Goal: Task Accomplishment & Management: Use online tool/utility

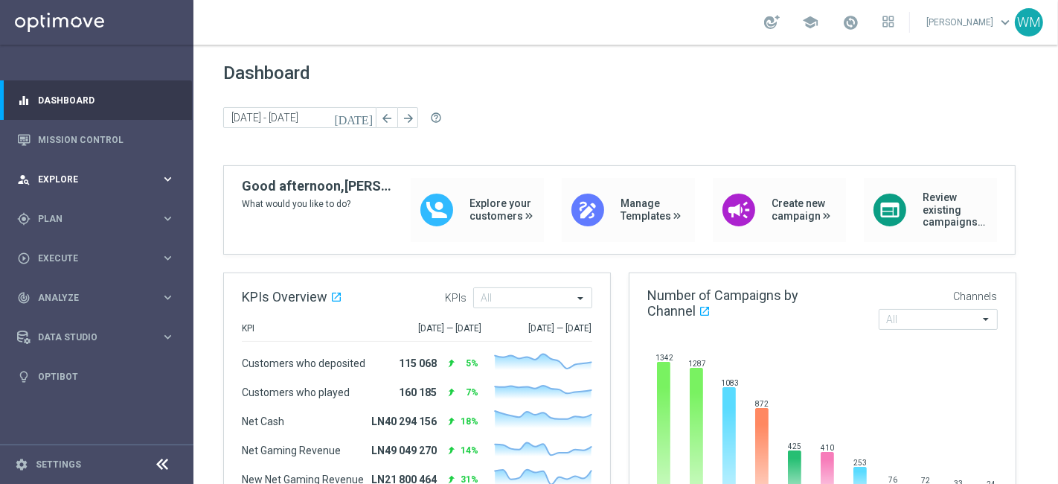
click at [79, 176] on span "Explore" at bounding box center [99, 179] width 123 height 9
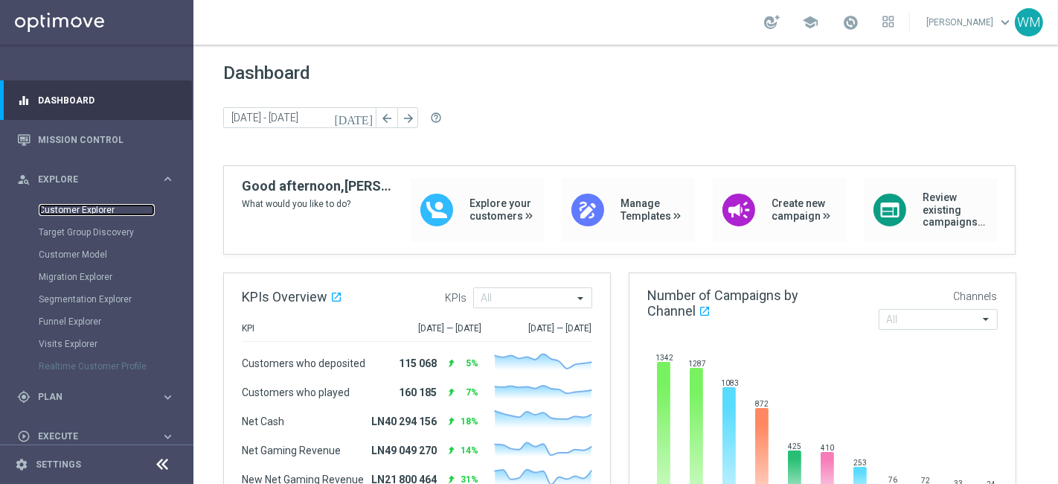
click at [96, 214] on link "Customer Explorer" at bounding box center [97, 210] width 116 height 12
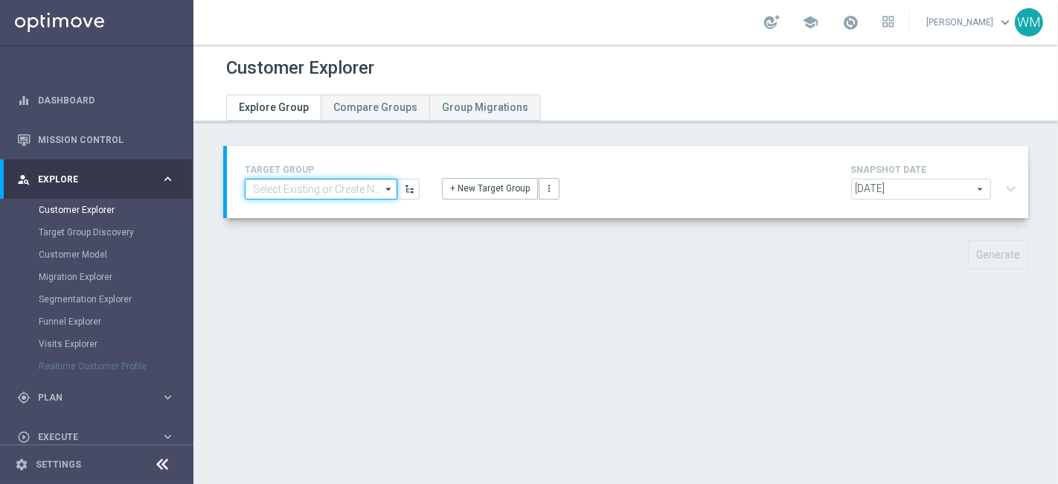
click at [351, 182] on input at bounding box center [321, 189] width 153 height 21
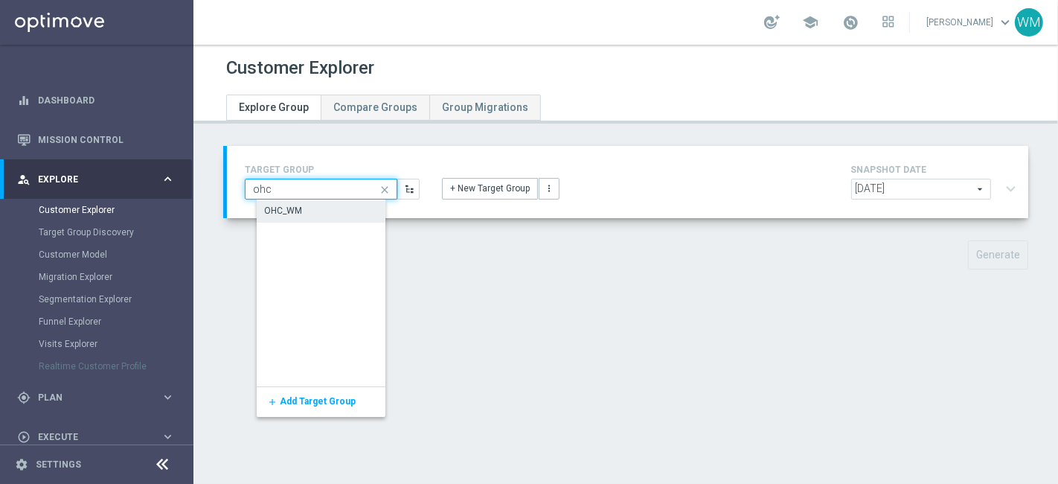
type input "ohc"
click at [324, 208] on div "OHC_WM" at bounding box center [332, 210] width 150 height 21
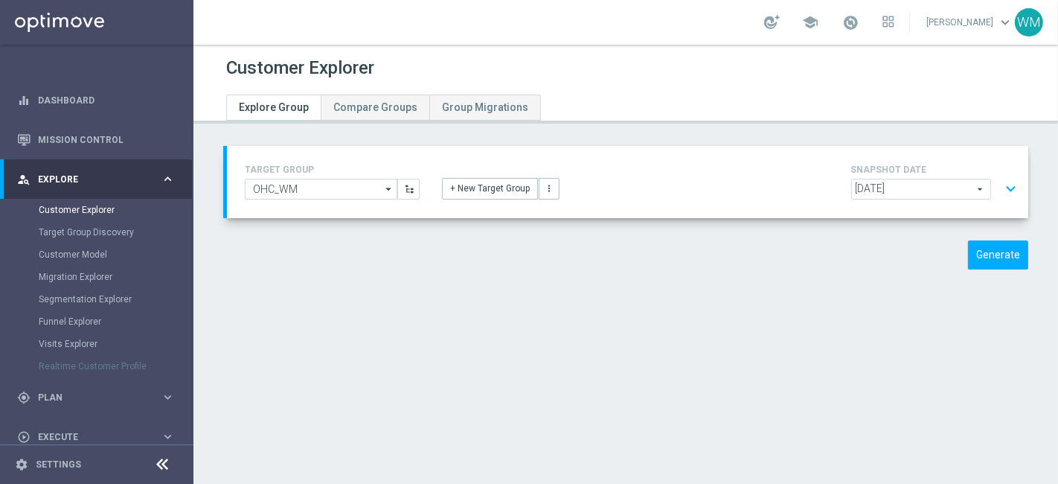
click at [1000, 180] on button "expand_more" at bounding box center [1011, 189] width 22 height 28
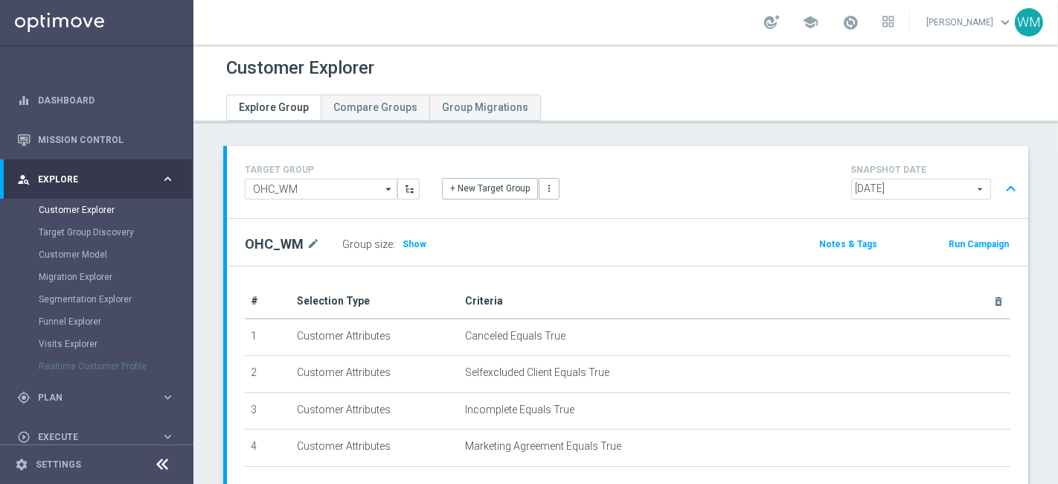
scroll to position [39, 0]
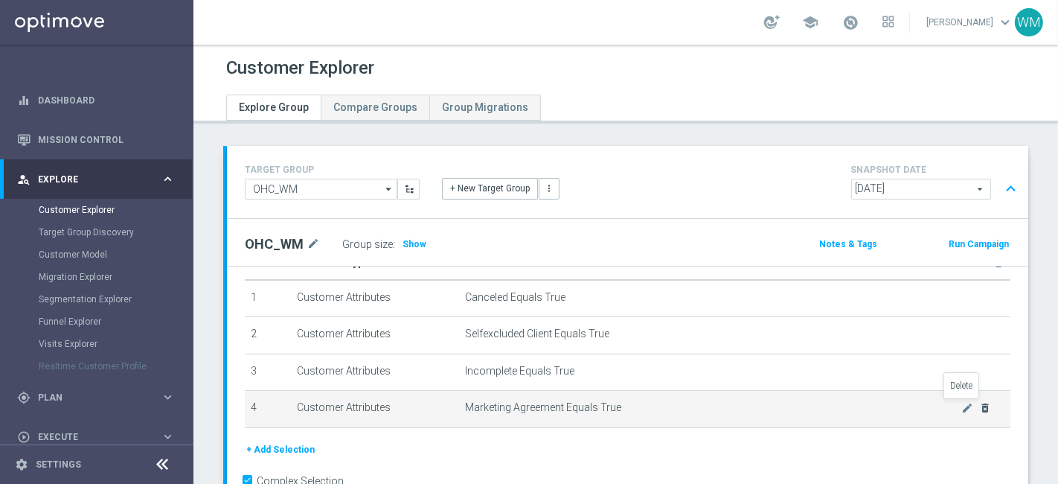
click at [979, 410] on icon "delete_forever" at bounding box center [985, 408] width 12 height 12
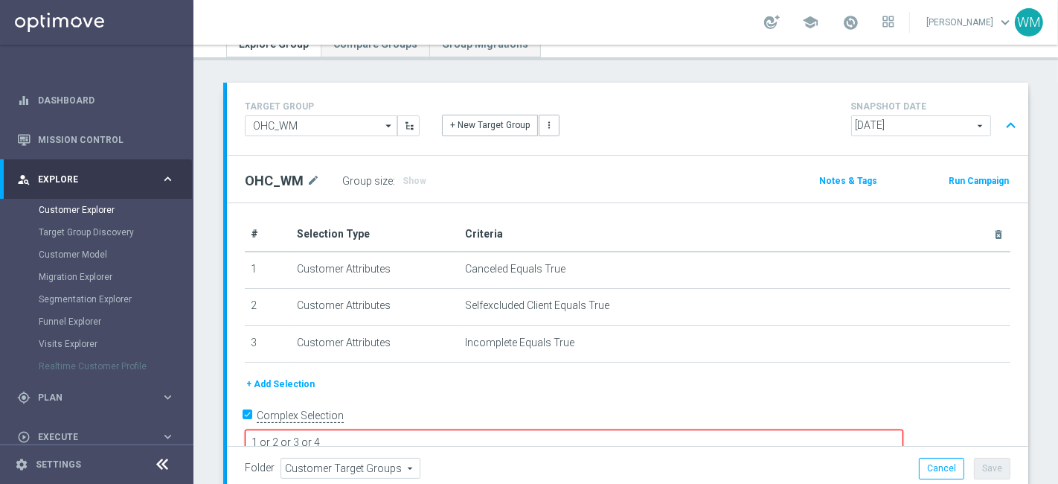
scroll to position [64, 0]
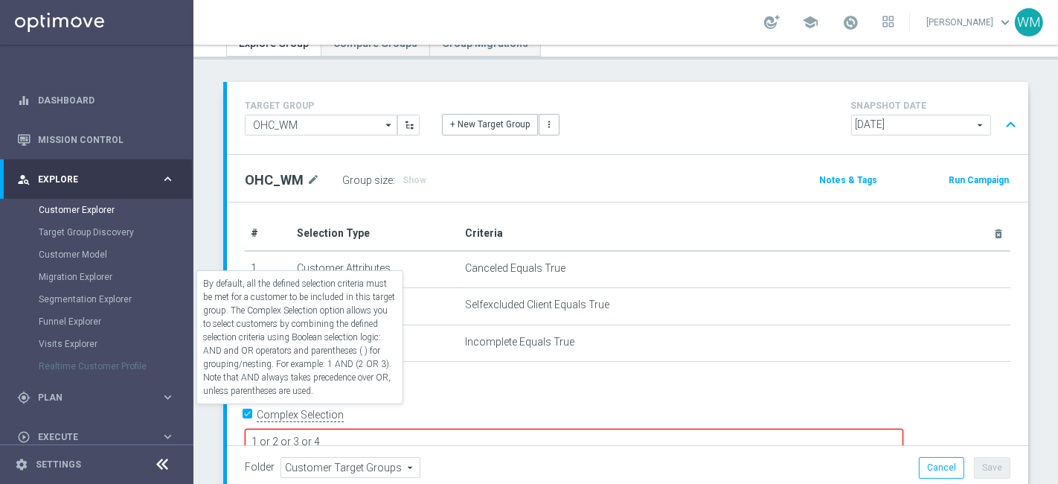
click at [283, 412] on label "Complex Selection" at bounding box center [300, 415] width 87 height 14
click at [255, 412] on input "Complex Selection" at bounding box center [250, 416] width 10 height 21
checkbox input "false"
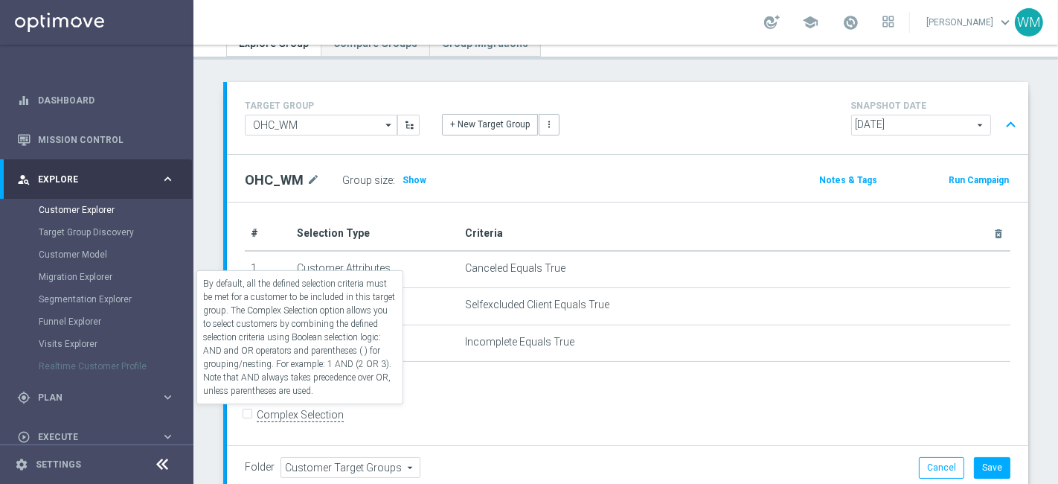
scroll to position [0, 0]
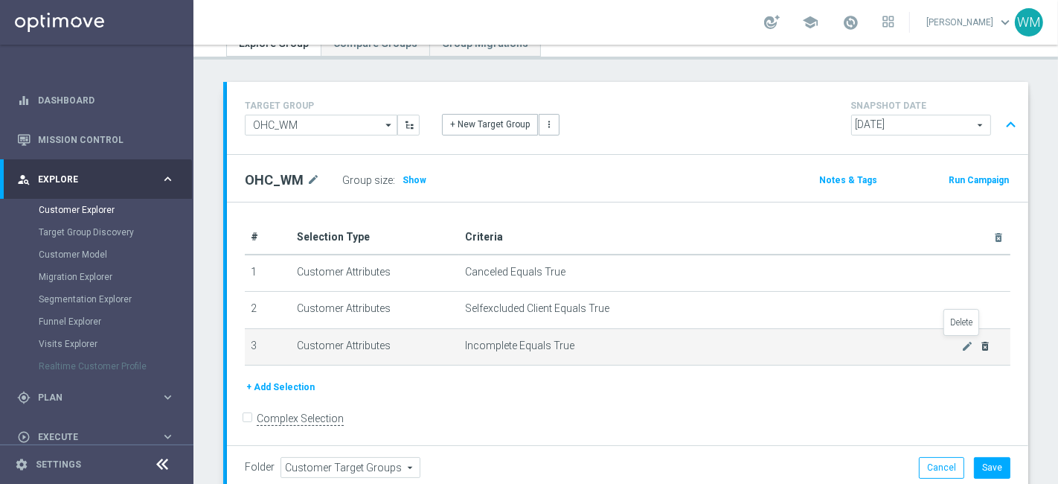
click at [979, 341] on icon "delete_forever" at bounding box center [985, 346] width 12 height 12
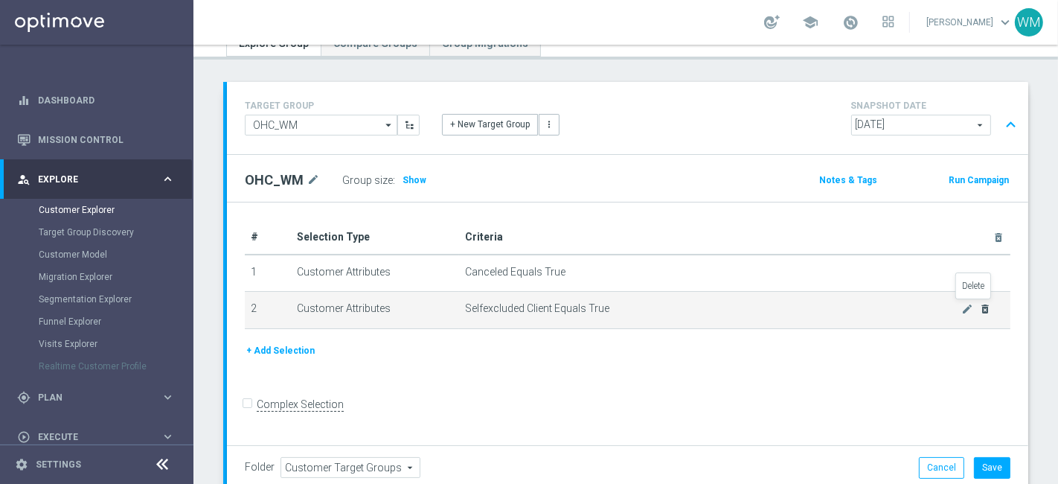
click at [979, 303] on icon "delete_forever" at bounding box center [985, 309] width 12 height 12
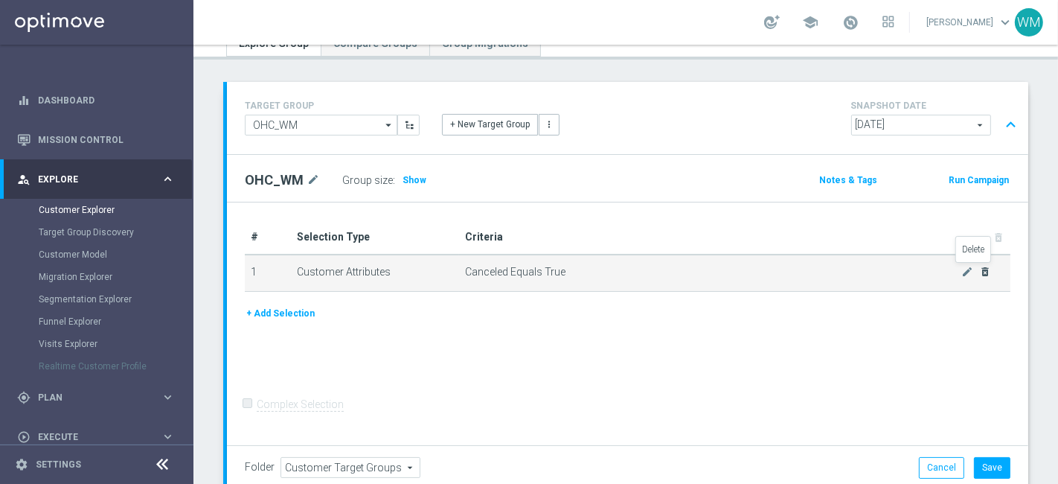
click at [979, 275] on icon "delete_forever" at bounding box center [985, 272] width 12 height 12
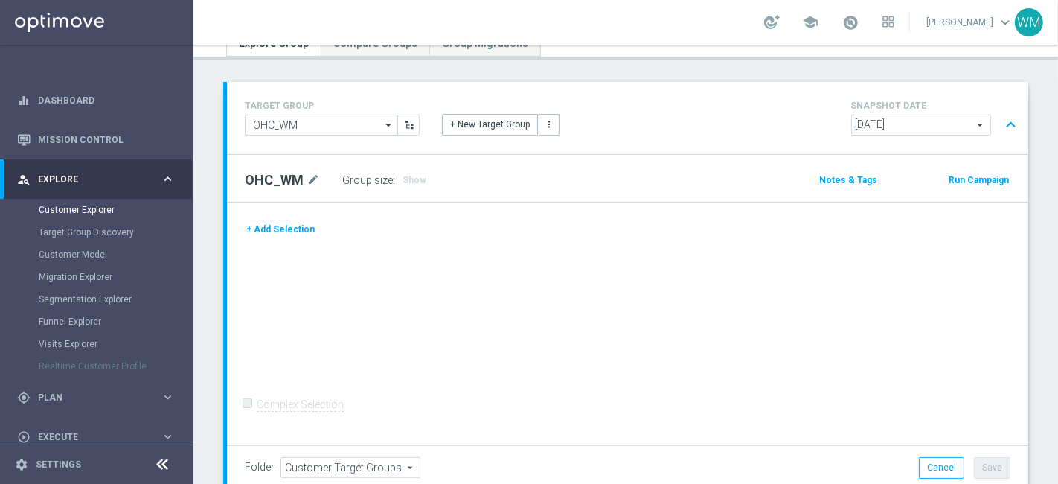
click at [266, 217] on div "+ Add Selection Complex Selection Invalid Expression" at bounding box center [627, 323] width 801 height 243
click at [269, 224] on button "+ Add Selection" at bounding box center [280, 229] width 71 height 16
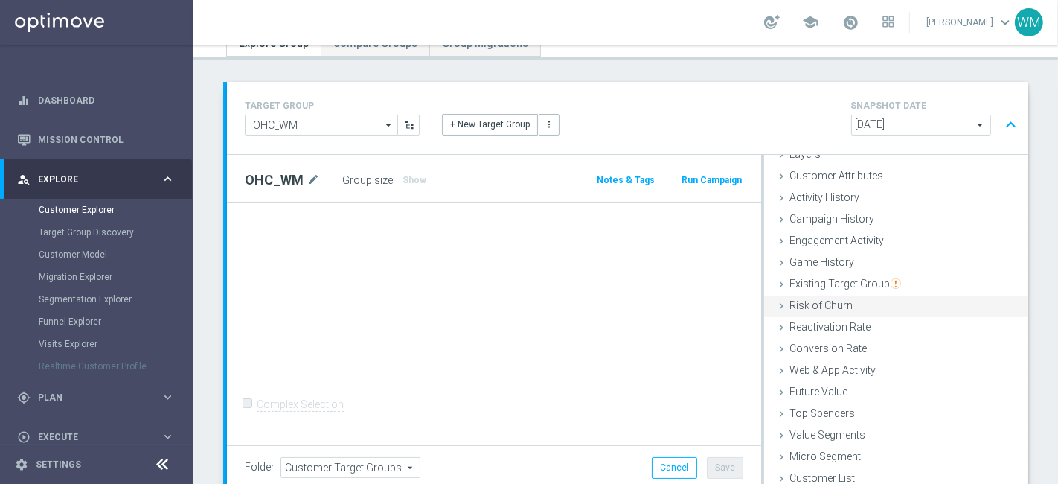
scroll to position [164, 0]
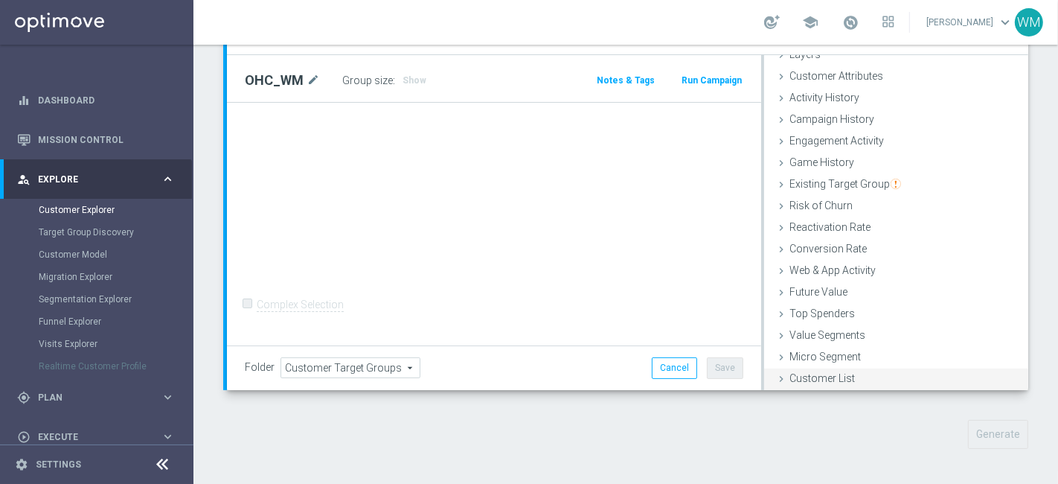
click at [819, 377] on span "Customer List" at bounding box center [822, 378] width 65 height 12
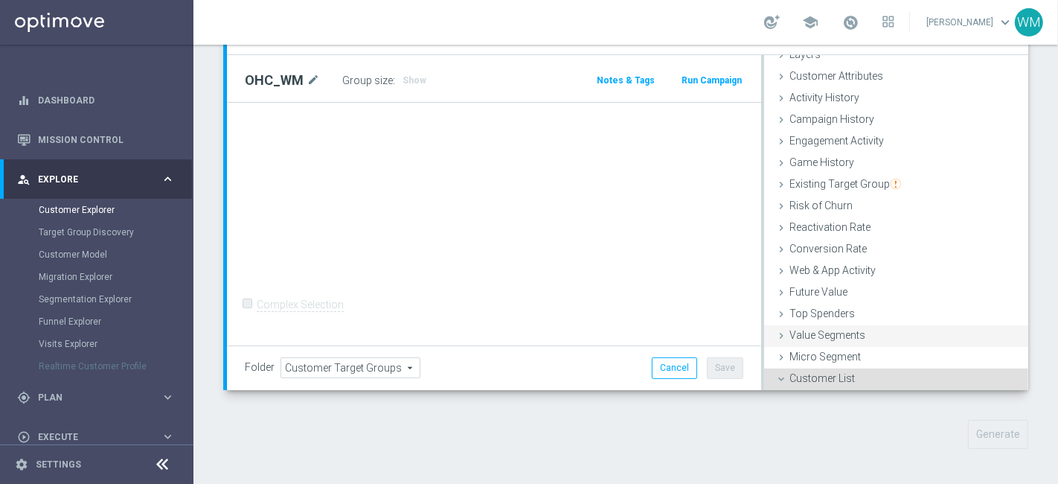
scroll to position [208, 0]
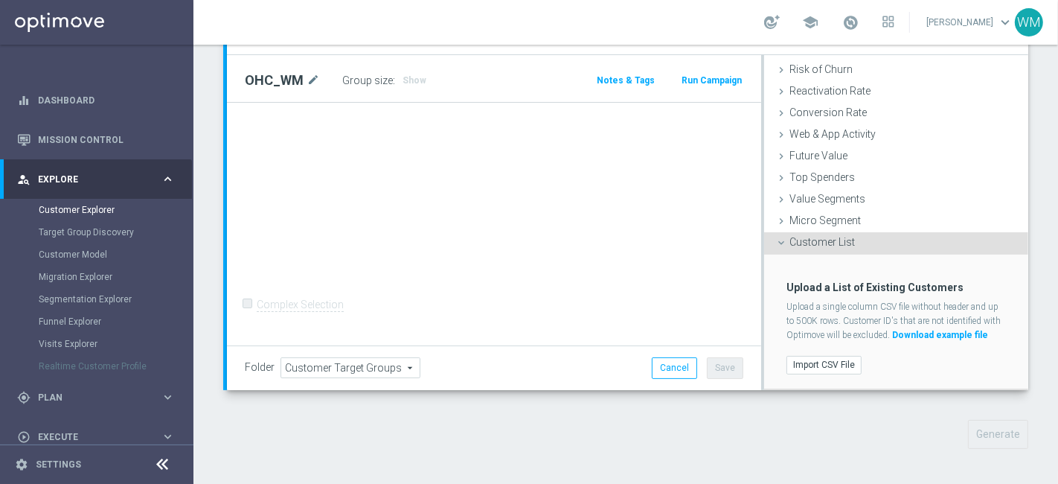
click at [810, 374] on div "Import CSV File" at bounding box center [896, 365] width 242 height 25
click at [810, 365] on label "Import CSV File" at bounding box center [824, 365] width 75 height 19
click at [0, 0] on input "Import CSV File" at bounding box center [0, 0] width 0 height 0
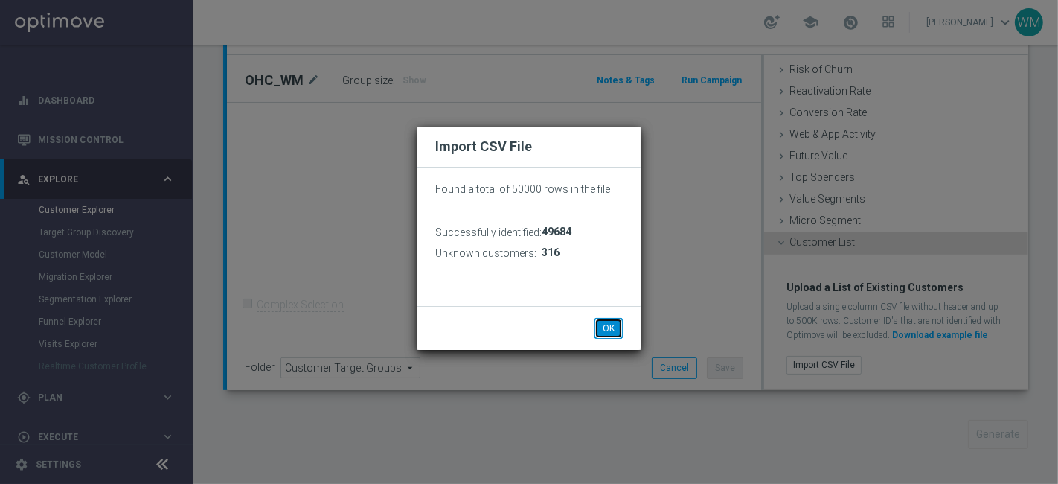
click at [604, 326] on button "OK" at bounding box center [609, 328] width 28 height 21
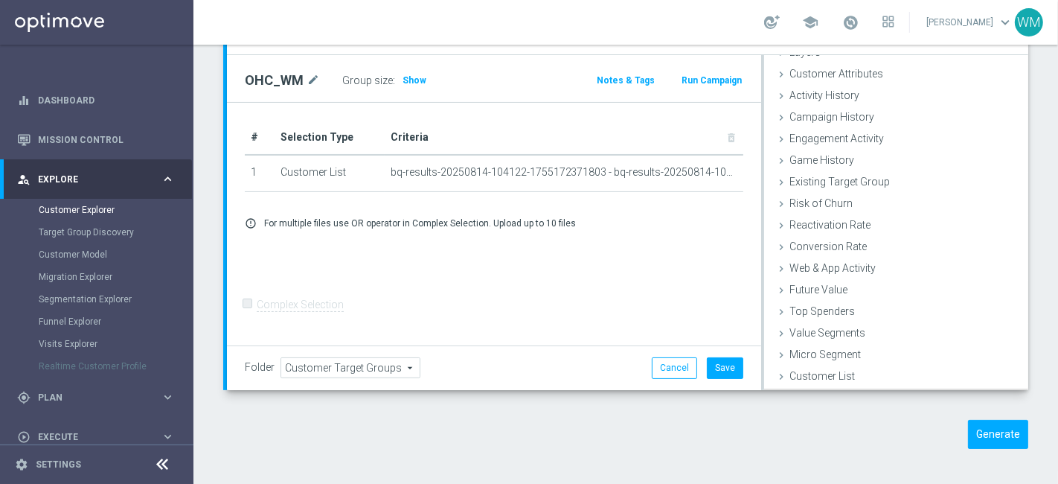
scroll to position [61, 0]
click at [731, 364] on button "Save" at bounding box center [725, 367] width 36 height 21
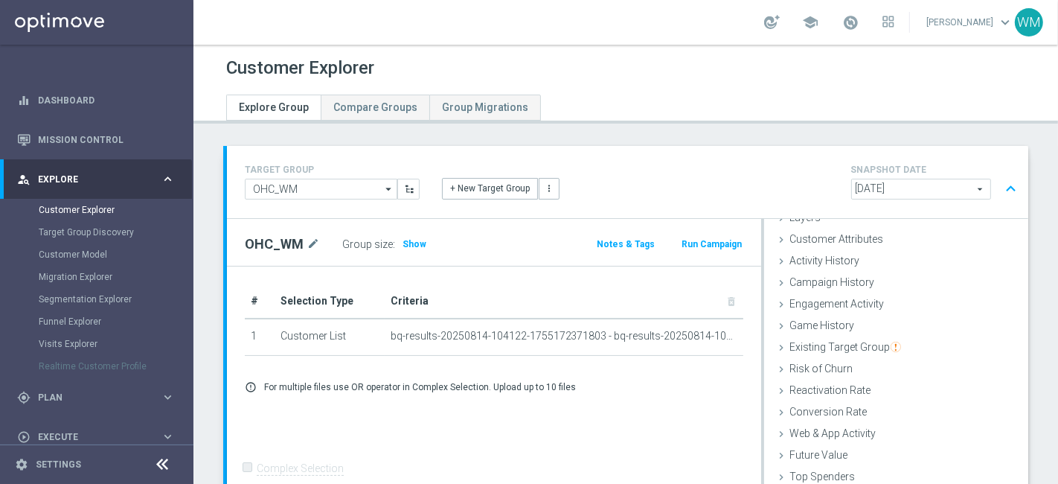
scroll to position [164, 0]
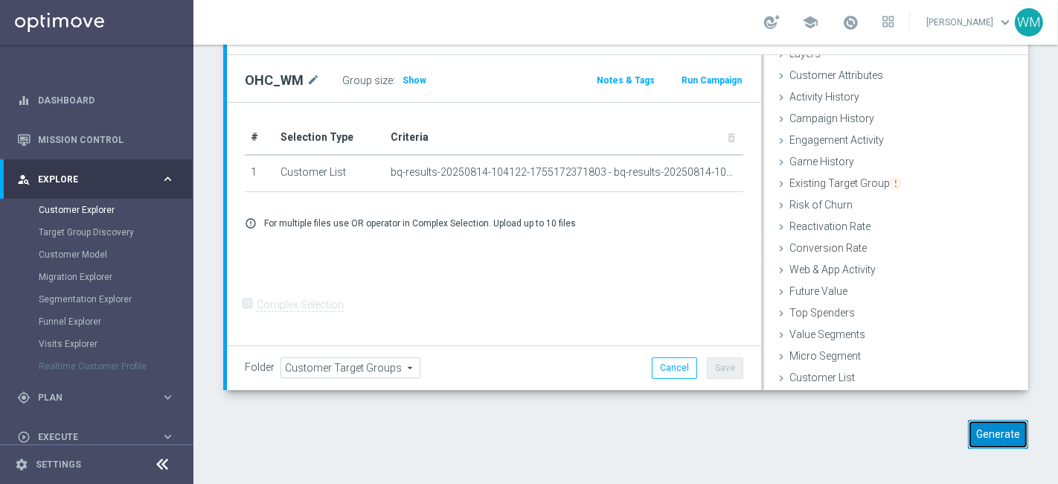
click at [978, 426] on button "Generate" at bounding box center [998, 434] width 60 height 29
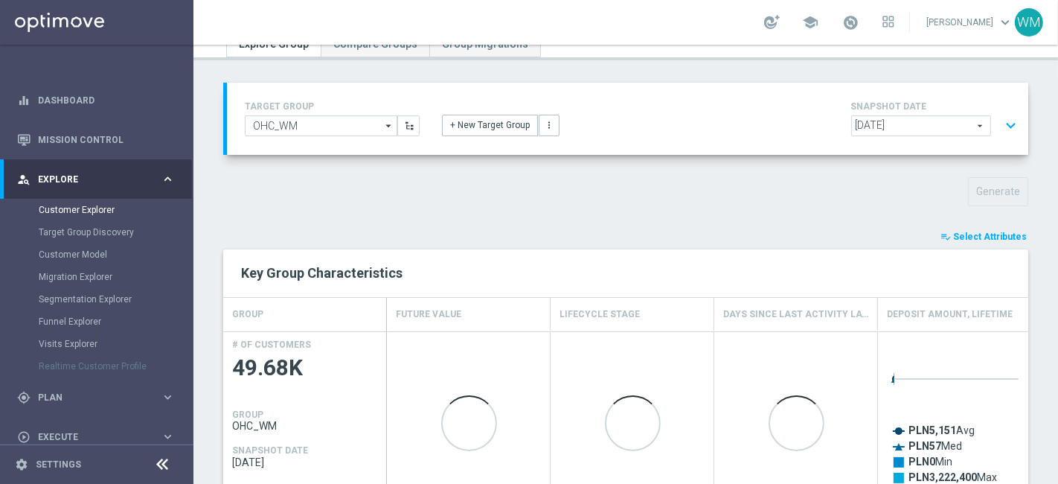
scroll to position [59, 0]
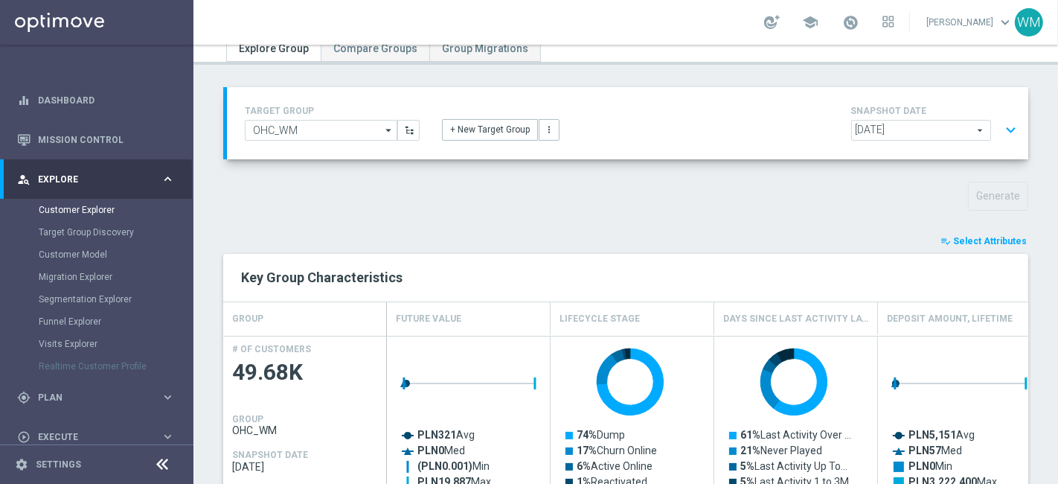
click at [981, 237] on span "Select Attributes" at bounding box center [990, 241] width 74 height 10
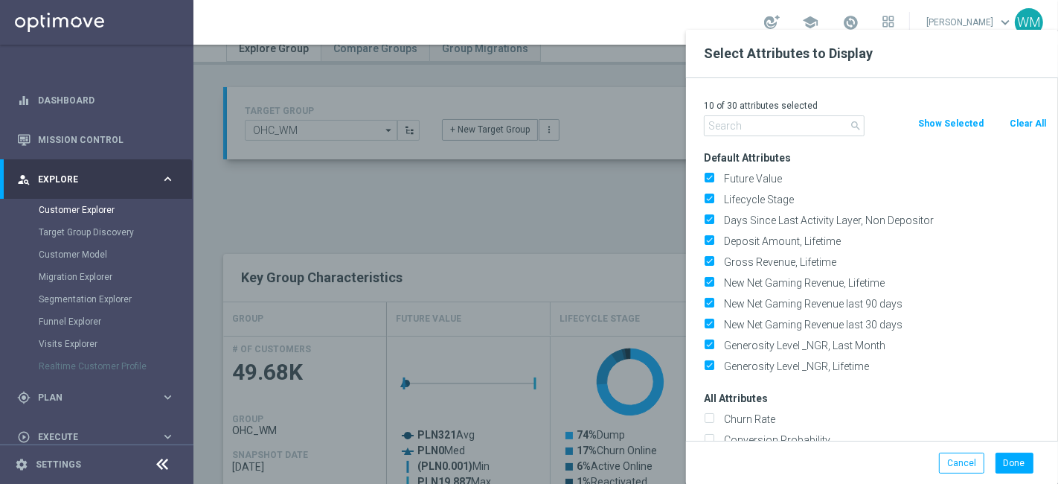
click at [1029, 122] on button "Clear All" at bounding box center [1027, 123] width 39 height 16
checkbox input "false"
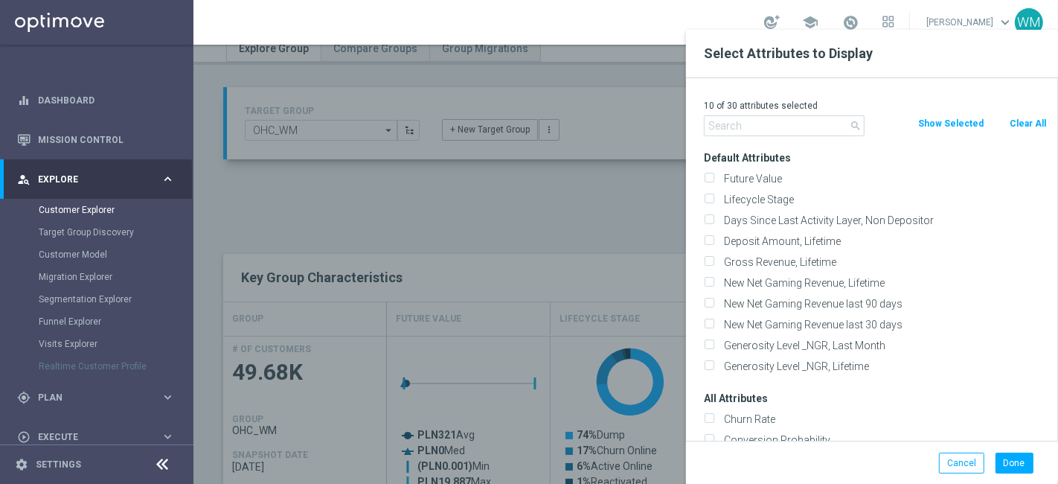
checkbox input "false"
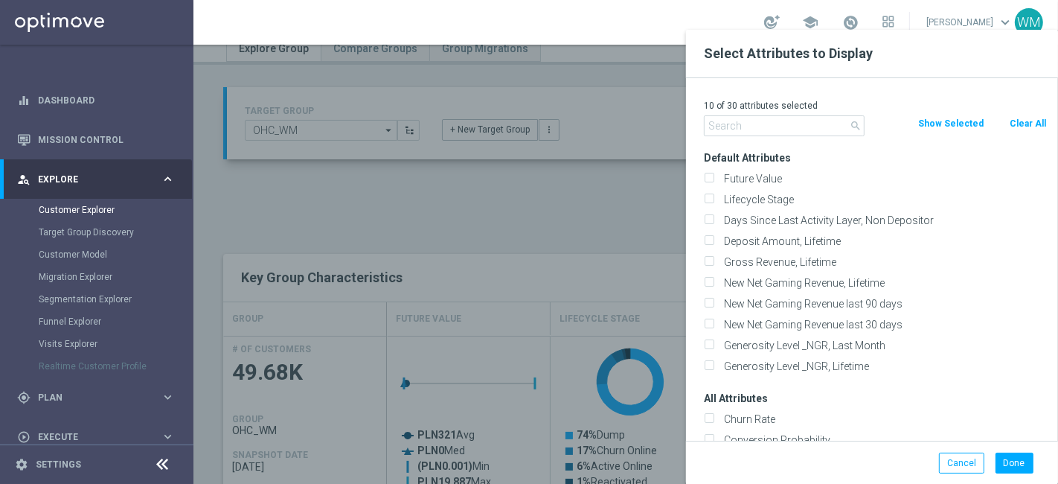
checkbox input "false"
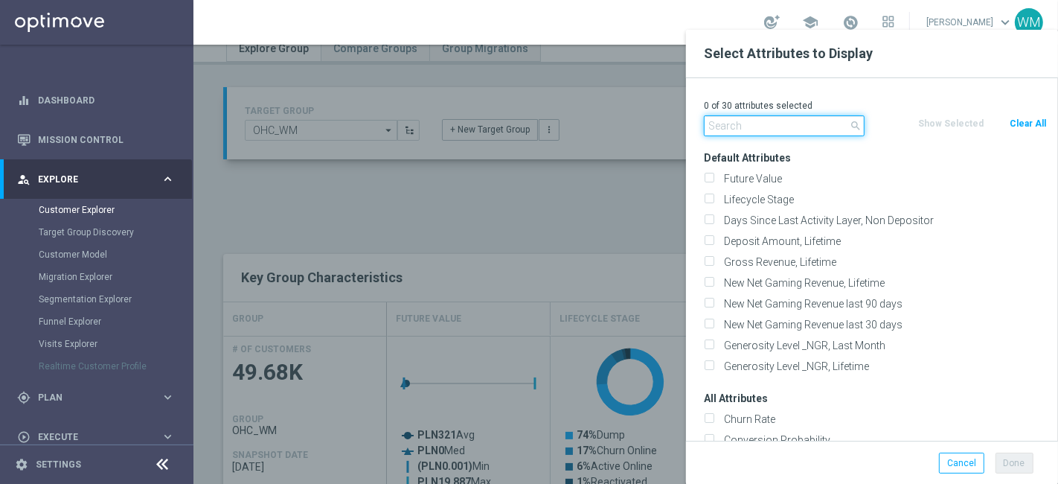
click at [801, 123] on input "text" at bounding box center [784, 125] width 161 height 21
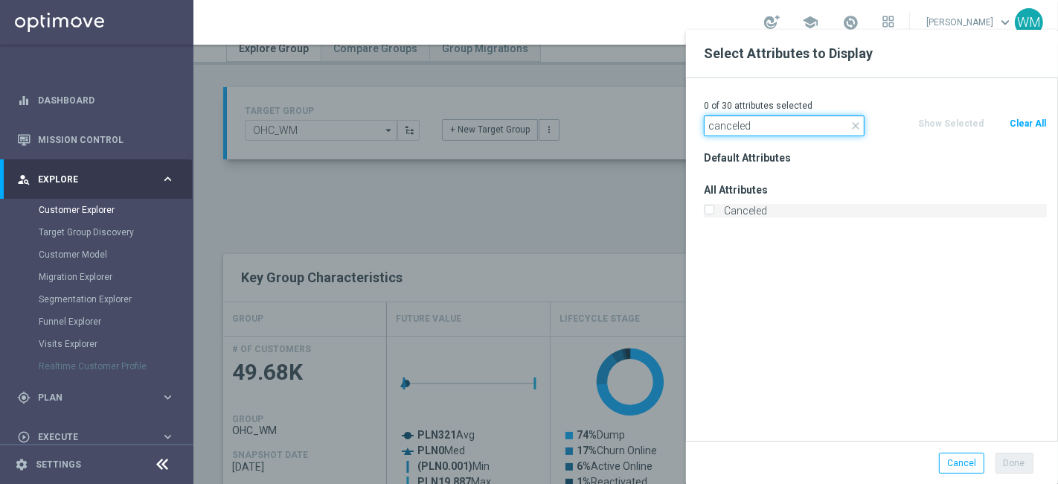
type input "canceled"
click at [749, 207] on label "Canceled" at bounding box center [883, 210] width 328 height 13
click at [714, 208] on input "Canceled" at bounding box center [709, 213] width 10 height 10
checkbox input "true"
click at [751, 130] on input "canceled" at bounding box center [784, 125] width 161 height 21
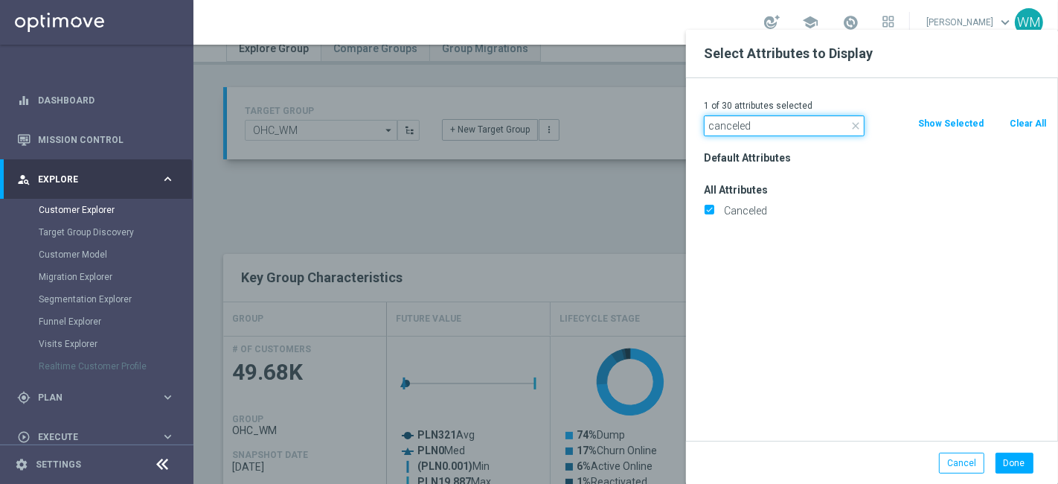
click at [751, 130] on input "canceled" at bounding box center [784, 125] width 161 height 21
type input "selfex"
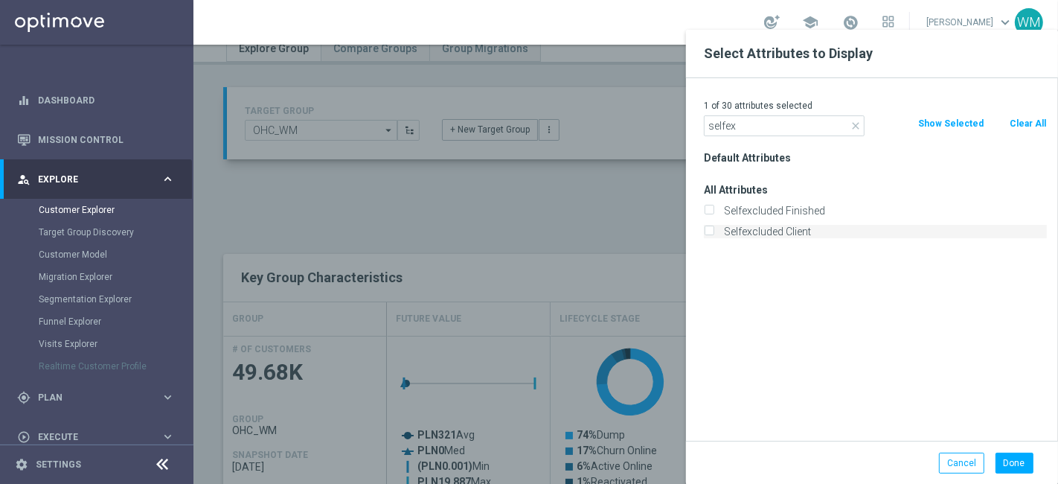
click at [746, 232] on label "Selfexcluded Client" at bounding box center [883, 231] width 328 height 13
click at [714, 232] on input "Selfexcluded Client" at bounding box center [709, 233] width 10 height 10
checkbox input "true"
click at [761, 132] on input "selfex" at bounding box center [784, 125] width 161 height 21
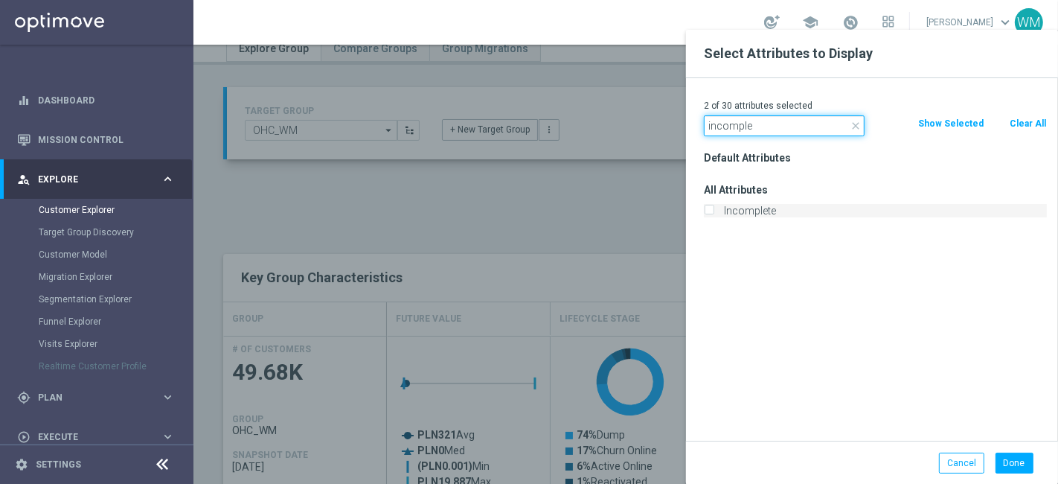
type input "incomple"
click at [757, 208] on label "Incomplete" at bounding box center [883, 210] width 328 height 13
click at [714, 208] on input "Incomplete" at bounding box center [709, 213] width 10 height 10
checkbox input "true"
click at [746, 135] on input "incomple" at bounding box center [784, 125] width 161 height 21
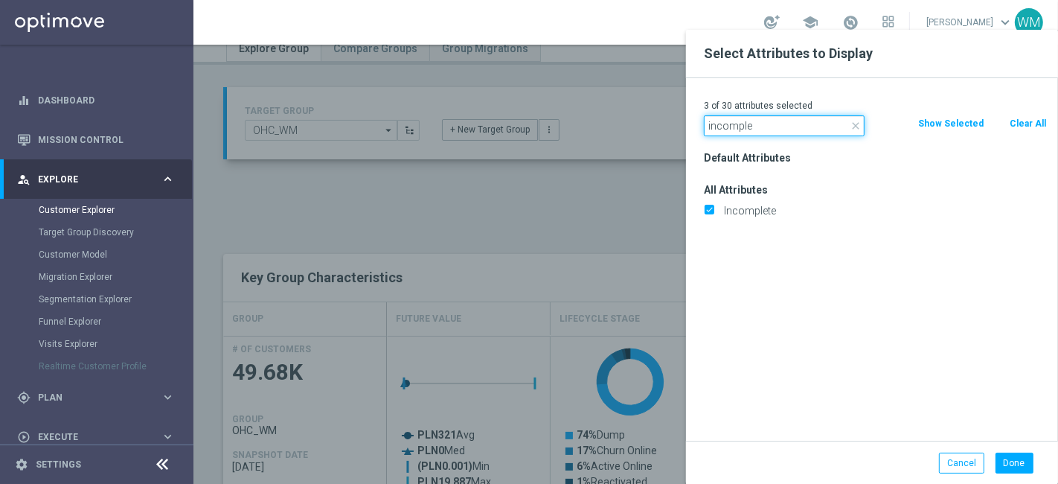
click at [746, 135] on input "incomple" at bounding box center [784, 125] width 161 height 21
type input "agree"
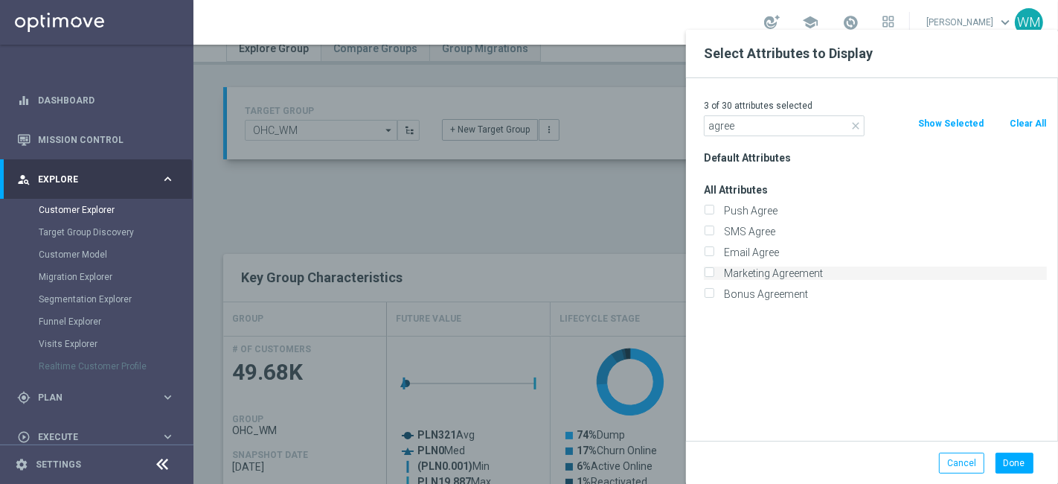
click at [769, 271] on label "Marketing Agreement" at bounding box center [883, 272] width 328 height 13
click at [714, 271] on input "Marketing Agreement" at bounding box center [709, 275] width 10 height 10
checkbox input "true"
click at [1014, 461] on button "Done" at bounding box center [1015, 462] width 38 height 21
type input "Search"
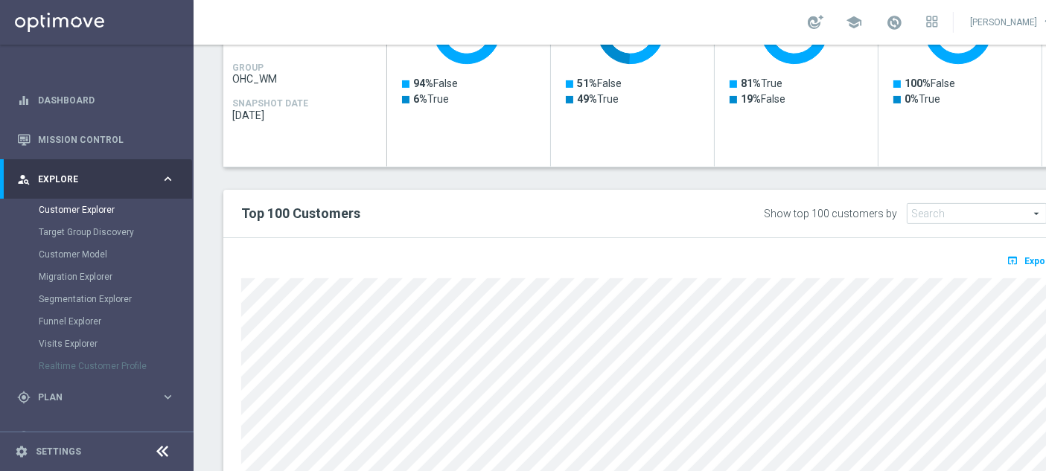
scroll to position [382, 0]
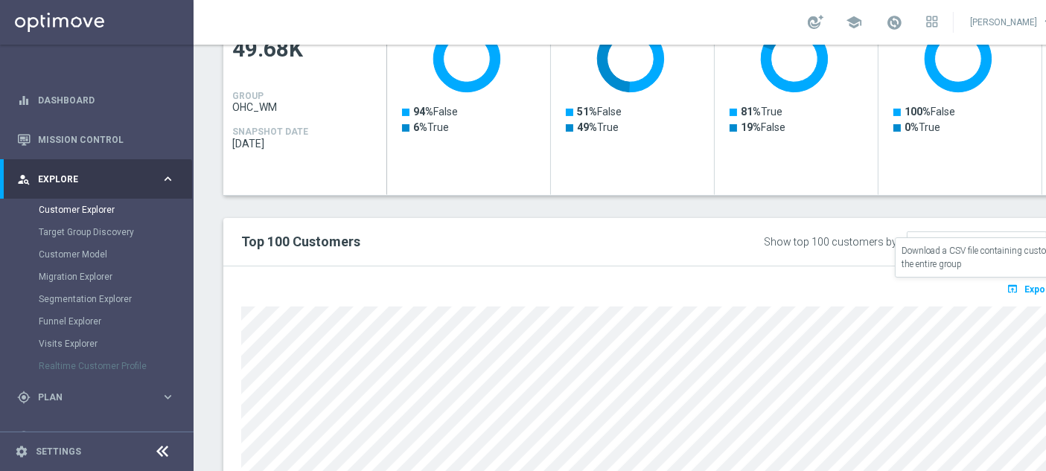
click at [1016, 284] on icon "open_in_browser" at bounding box center [1014, 289] width 16 height 12
